Goal: Find specific page/section: Find specific page/section

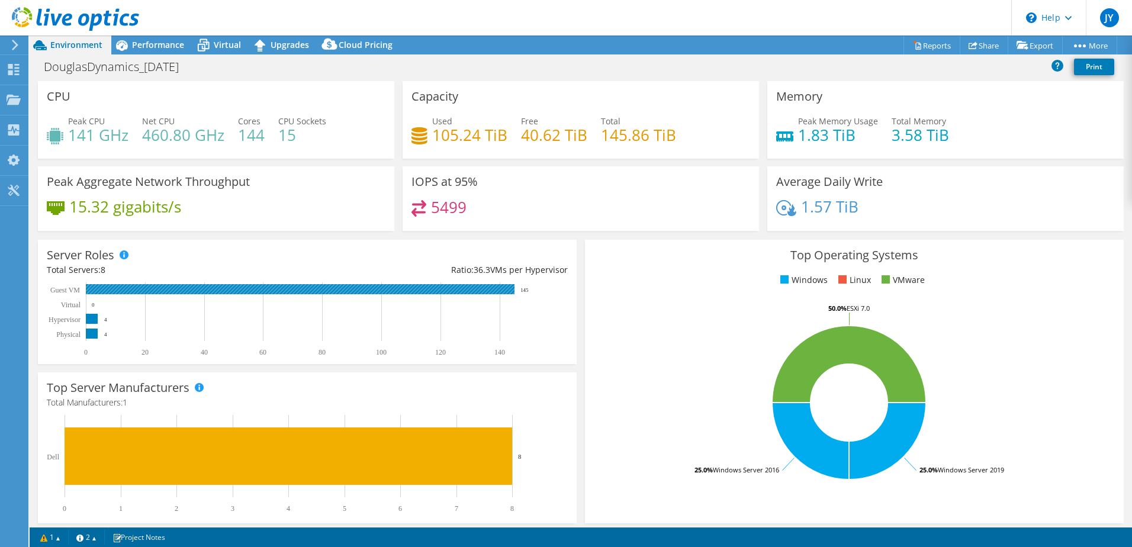
select select "USD"
click at [50, 98] on div "Projects" at bounding box center [56, 100] width 57 height 30
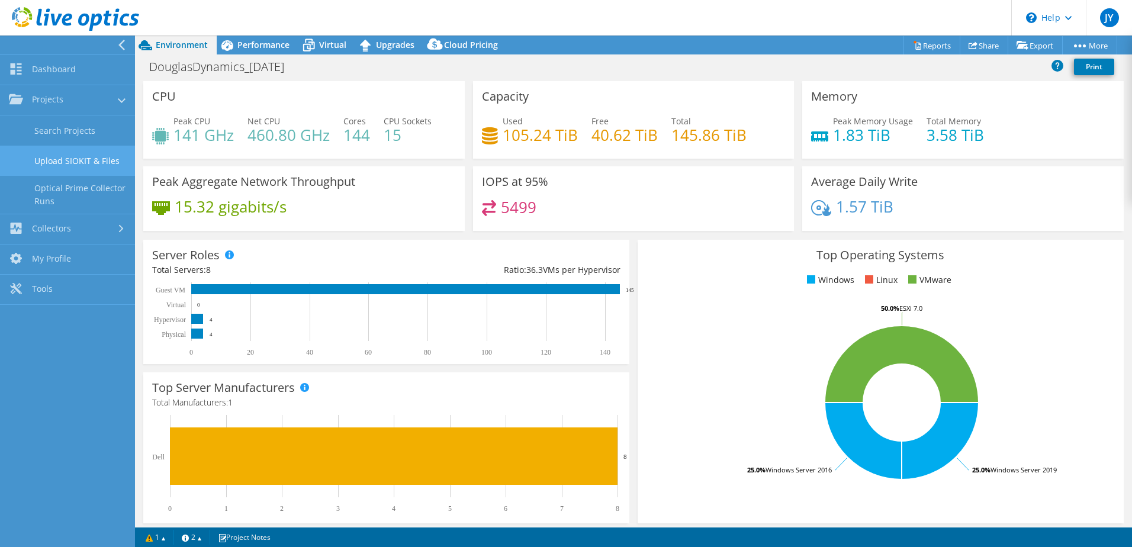
click at [82, 149] on link "Upload SIOKIT & Files" at bounding box center [67, 161] width 135 height 30
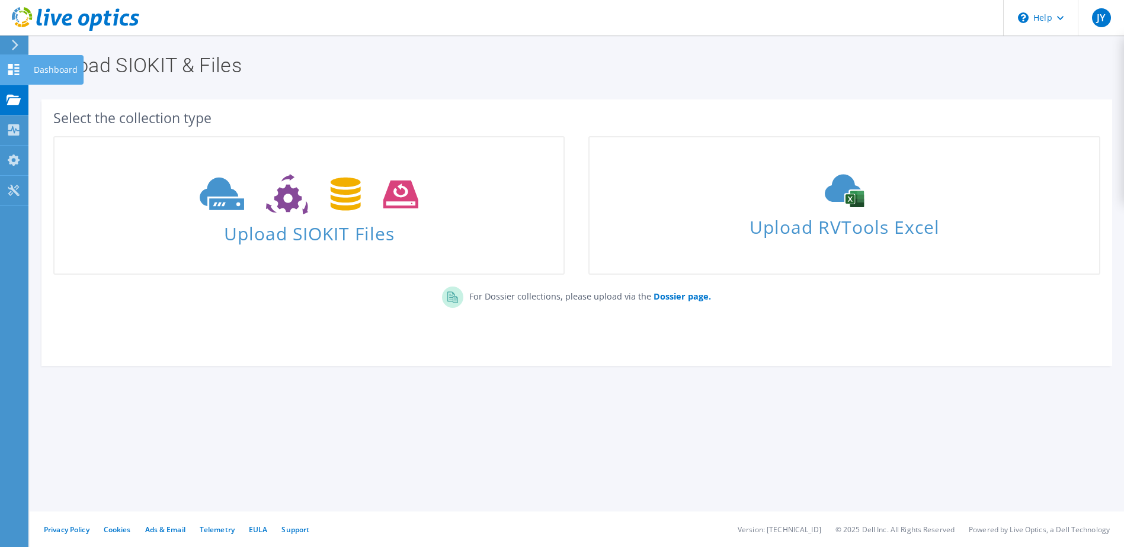
click at [18, 76] on div at bounding box center [14, 71] width 14 height 13
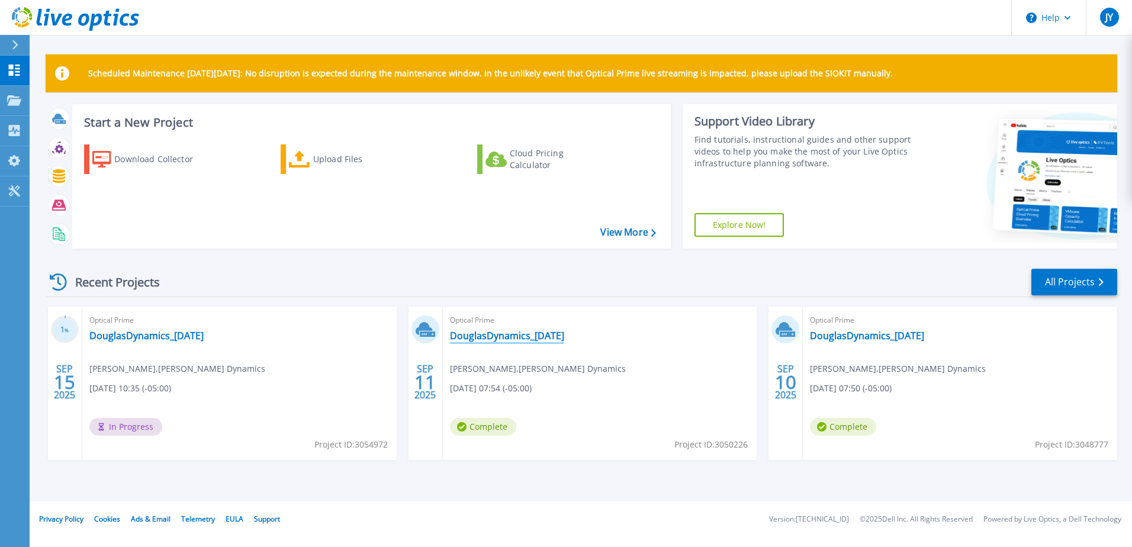
click at [508, 333] on link "DouglasDynamics_[DATE]" at bounding box center [507, 336] width 114 height 12
click at [540, 341] on link "DouglasDynamics_[DATE]" at bounding box center [507, 336] width 114 height 12
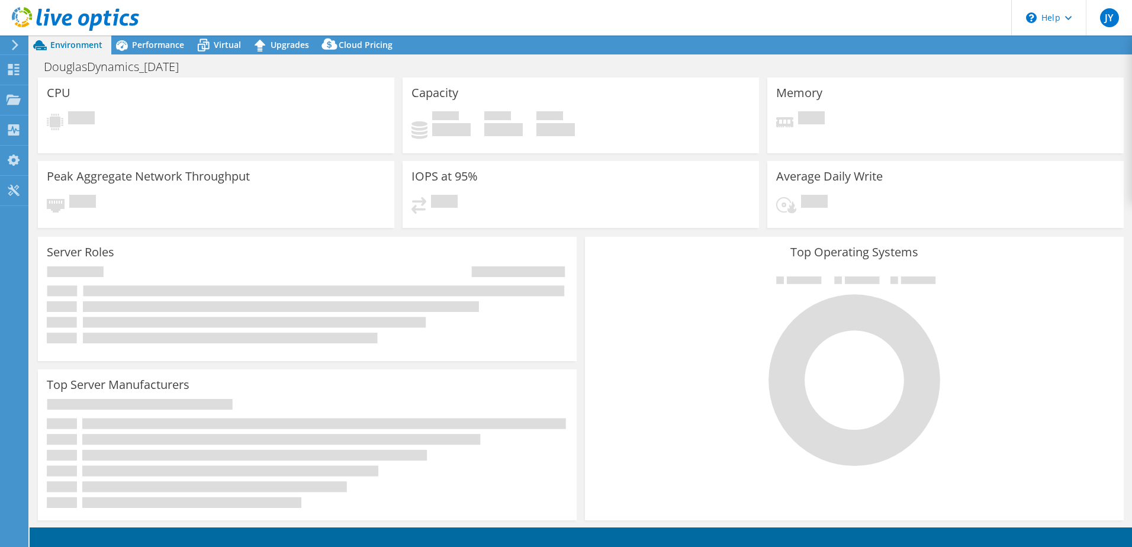
select select "USD"
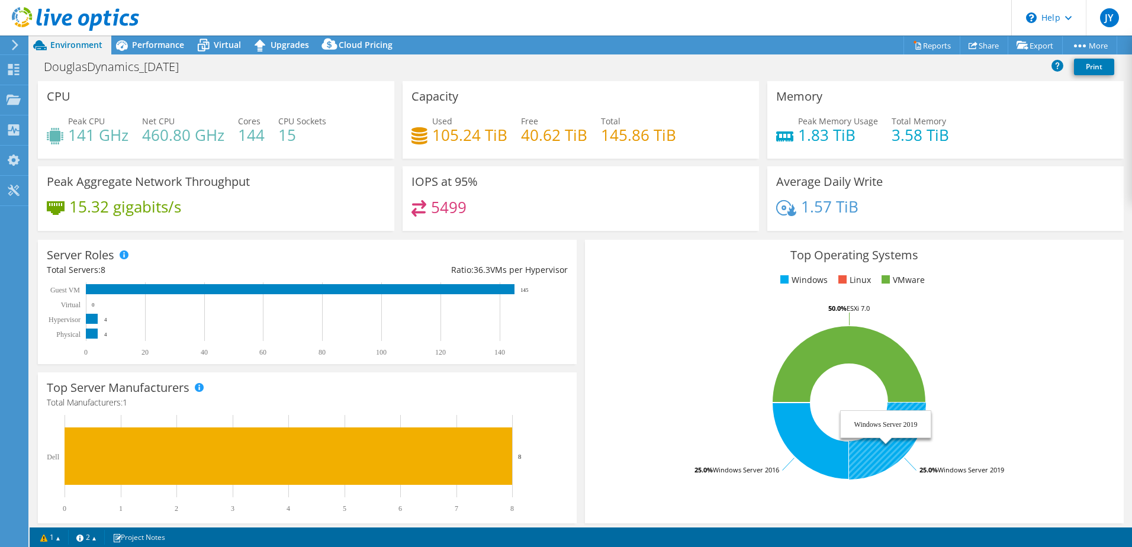
scroll to position [59, 0]
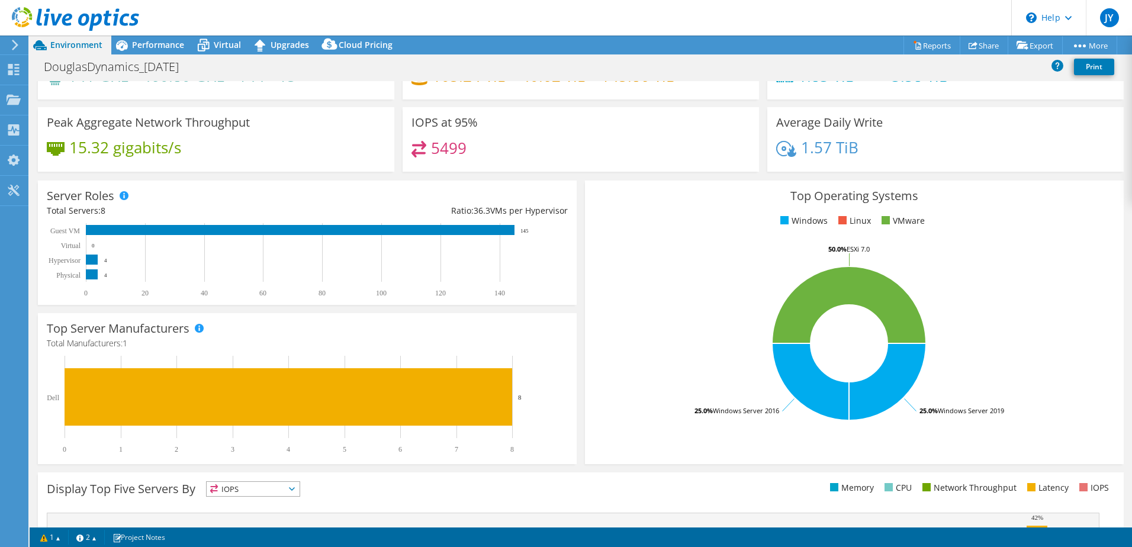
click at [62, 29] on icon at bounding box center [75, 19] width 127 height 24
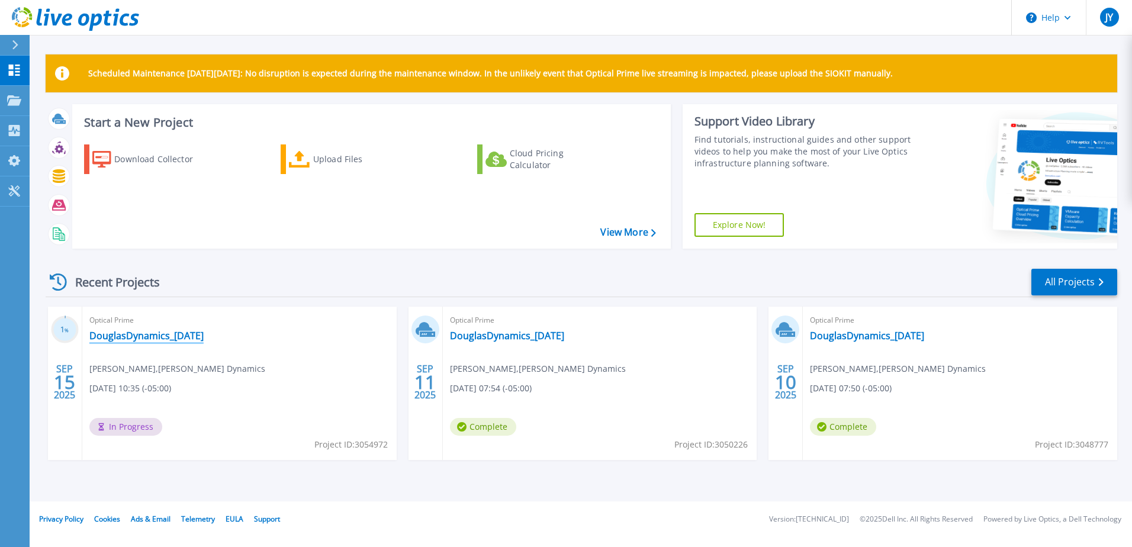
click at [180, 333] on link "DouglasDynamics_[DATE]" at bounding box center [146, 336] width 114 height 12
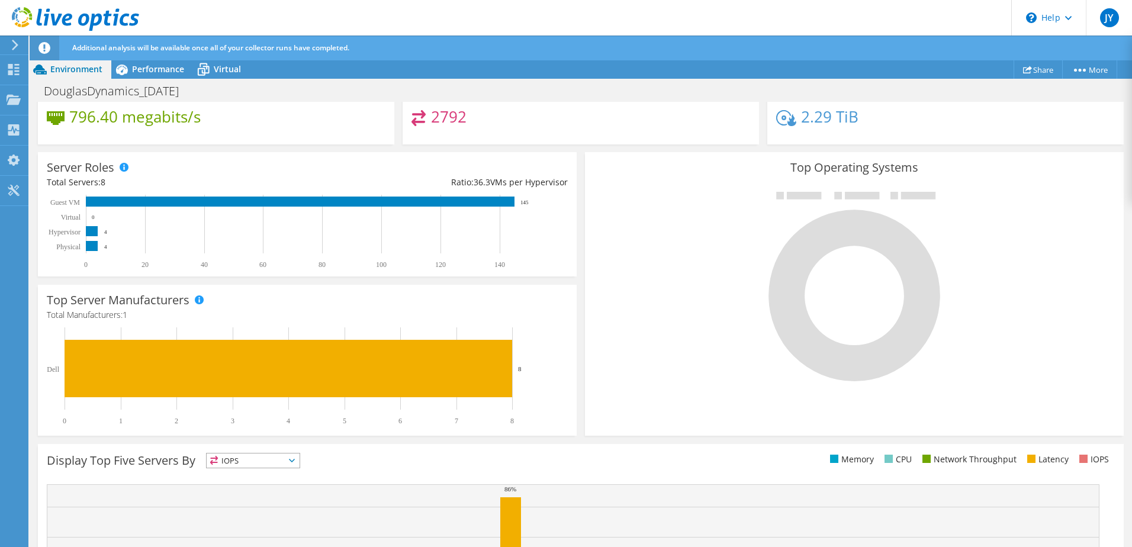
scroll to position [313, 0]
